Goal: Information Seeking & Learning: Check status

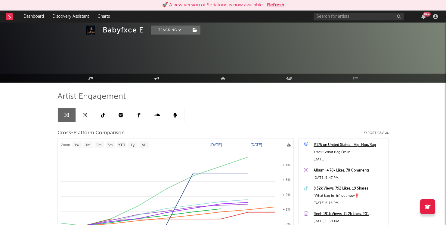
select select "1w"
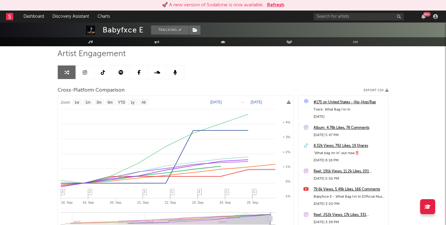
click at [369, 11] on div "99 +" at bounding box center [376, 17] width 126 height 12
click at [272, 2] on button "Refresh" at bounding box center [275, 5] width 17 height 7
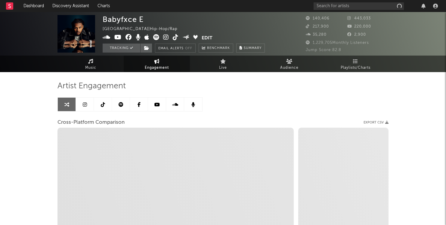
select select "1w"
select select "1m"
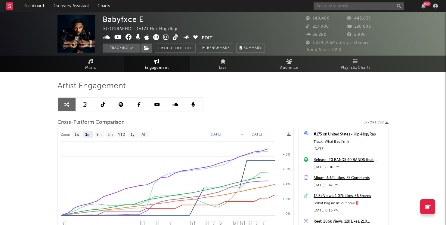
click at [325, 4] on input "text" at bounding box center [358, 6] width 90 height 8
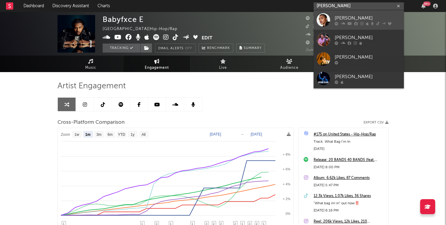
type input "[PERSON_NAME]"
click at [360, 14] on div "[PERSON_NAME]" at bounding box center [367, 17] width 66 height 7
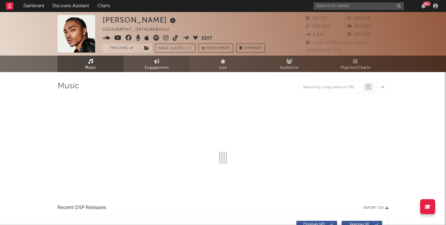
select select "6m"
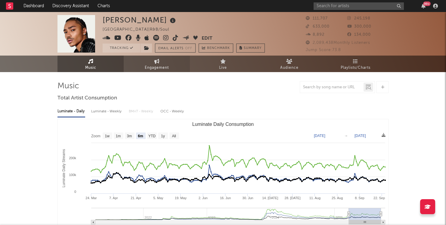
click at [169, 62] on link "Engagement" at bounding box center [157, 64] width 66 height 17
select select "1w"
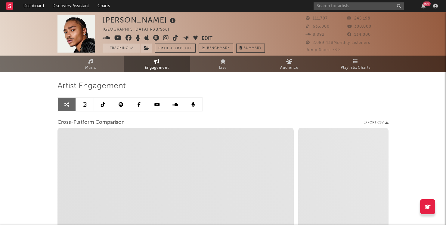
scroll to position [2, 0]
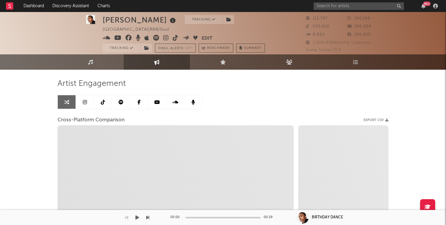
select select "1m"
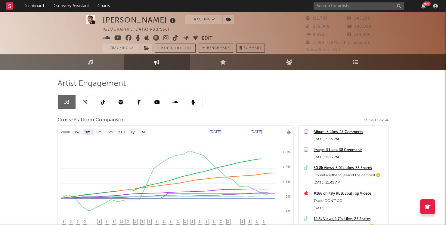
click at [218, 132] on text "[DATE]" at bounding box center [215, 132] width 11 height 4
type input "[DATE]"
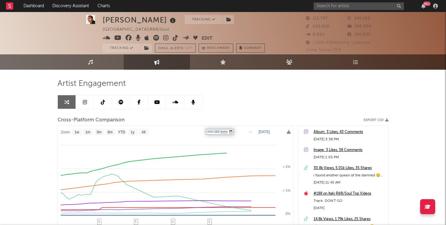
select select "1w"
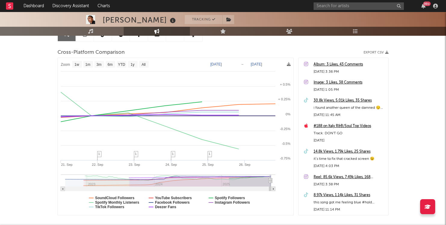
scroll to position [68, 0]
